Goal: Information Seeking & Learning: Learn about a topic

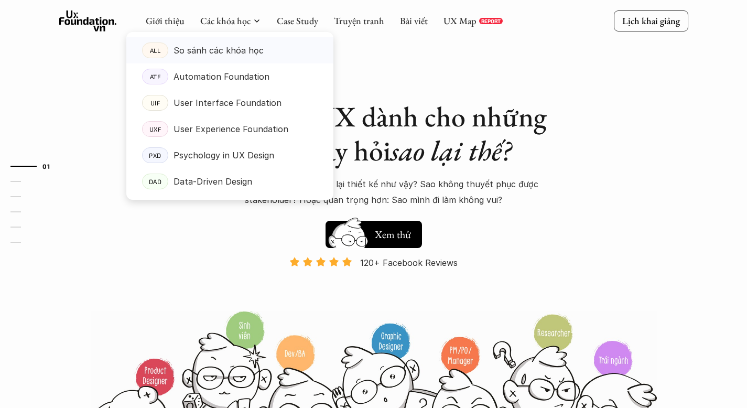
click at [230, 57] on p "So sánh các khóa học" at bounding box center [219, 50] width 90 height 16
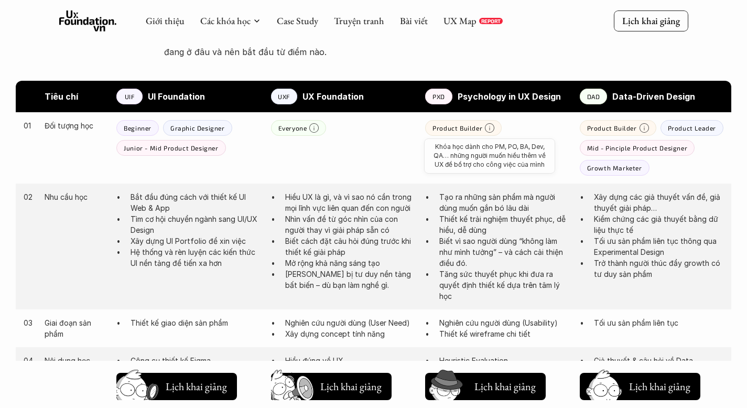
scroll to position [532, 0]
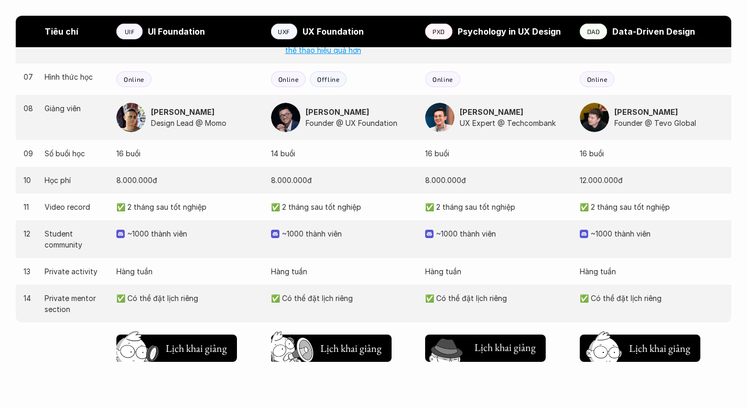
click at [493, 343] on h5 "Lịch khai giảng" at bounding box center [505, 347] width 61 height 15
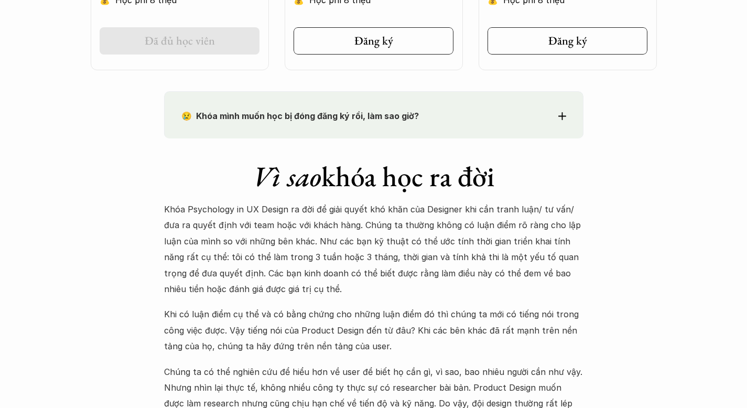
scroll to position [892, 0]
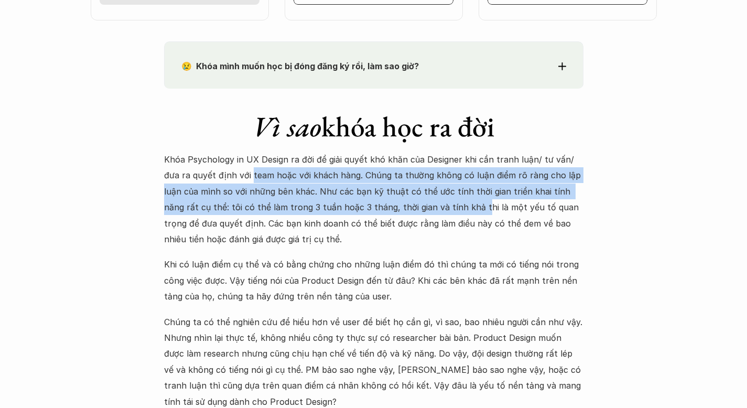
drag, startPoint x: 233, startPoint y: 177, endPoint x: 433, endPoint y: 216, distance: 203.2
click at [435, 216] on p "Khóa Psychology in UX Design ra đời để giải quyết khó khăn của Designer khi cần…" at bounding box center [374, 199] width 420 height 95
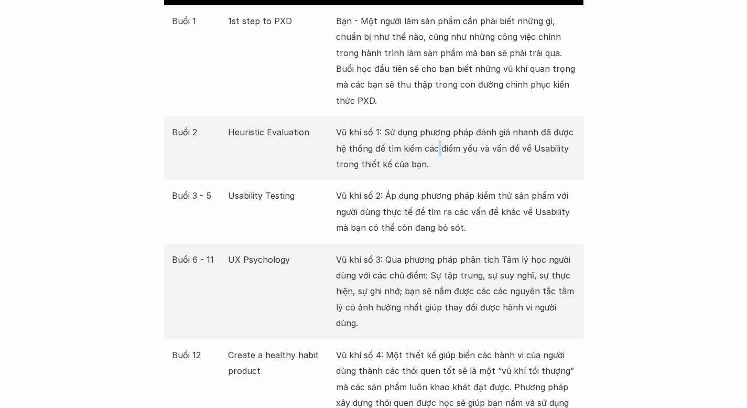
scroll to position [2044, 0]
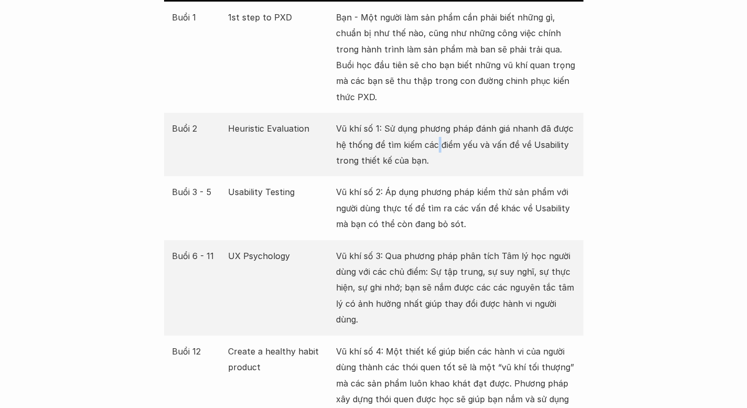
click at [401, 185] on p "Vũ khí số 2: Áp dụng phương pháp kiểm thử sản phẩm với người dùng thực tế để tì…" at bounding box center [456, 208] width 240 height 48
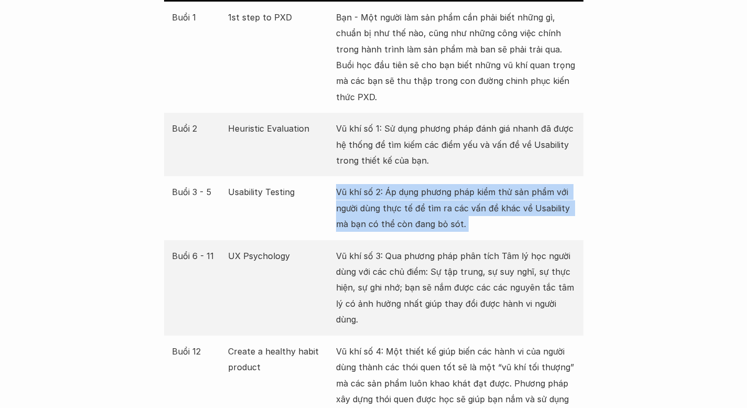
click at [401, 185] on p "Vũ khí số 2: Áp dụng phương pháp kiểm thử sản phẩm với người dùng thực tế để tì…" at bounding box center [456, 208] width 240 height 48
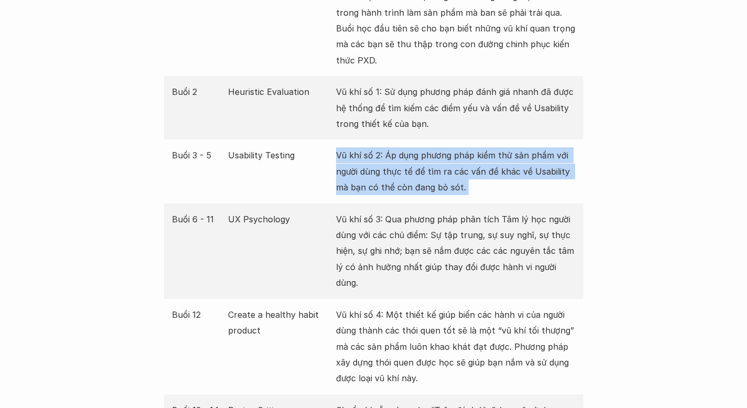
scroll to position [2084, 0]
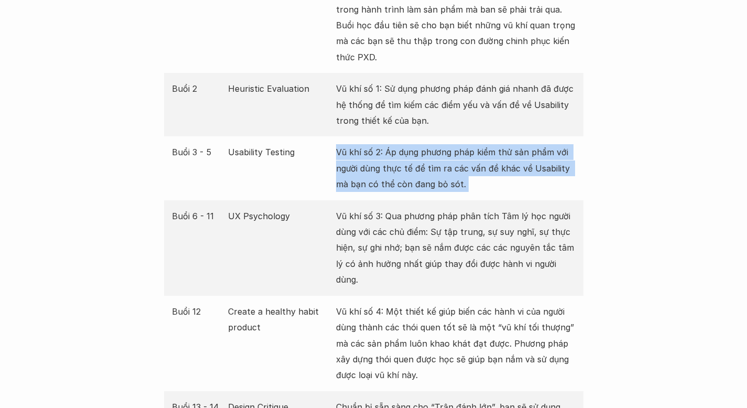
click at [403, 200] on div "Buổi 6 - 11 UX Psychology Vũ khí số 3: Qua phương pháp phân tích Tâm lý học ngư…" at bounding box center [374, 247] width 420 height 95
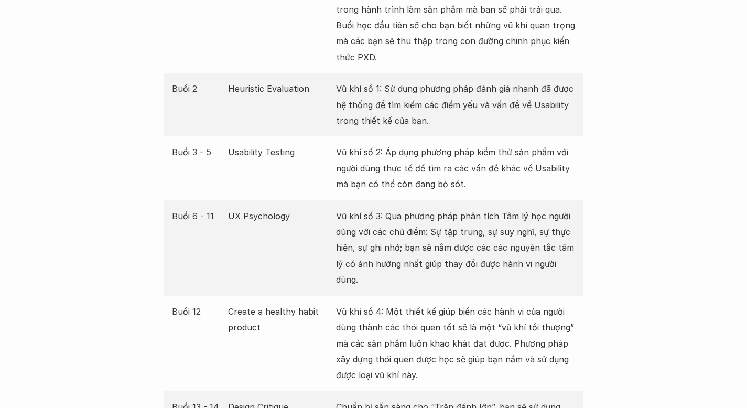
click at [403, 200] on div "Buổi 6 - 11 UX Psychology Vũ khí số 3: Qua phương pháp phân tích Tâm lý học ngư…" at bounding box center [374, 247] width 420 height 95
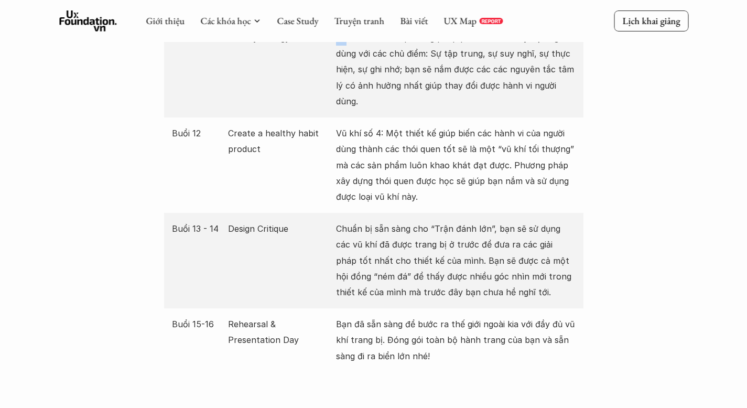
scroll to position [2244, 0]
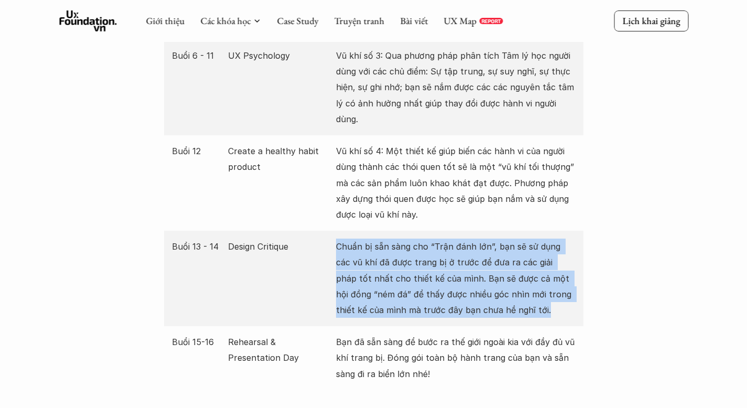
drag, startPoint x: 400, startPoint y: 189, endPoint x: 435, endPoint y: 280, distance: 97.3
click at [436, 281] on div "Buổi 13 - 14 Design Critique Chuẩn bị sẵn sàng cho “Trận đánh lớn”, bạn sẽ sử d…" at bounding box center [374, 278] width 420 height 95
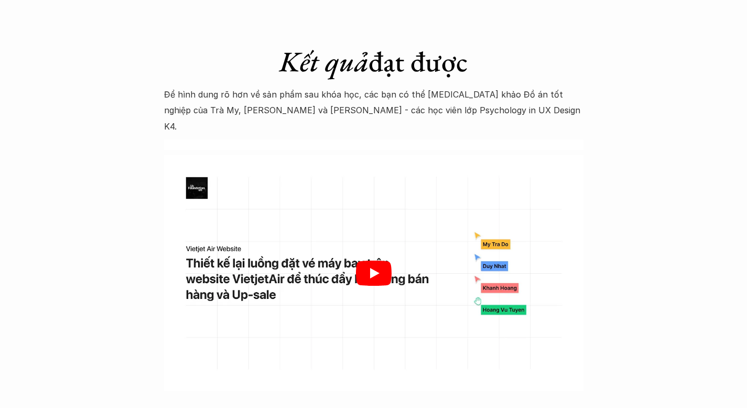
scroll to position [3232, 0]
